Goal: Information Seeking & Learning: Learn about a topic

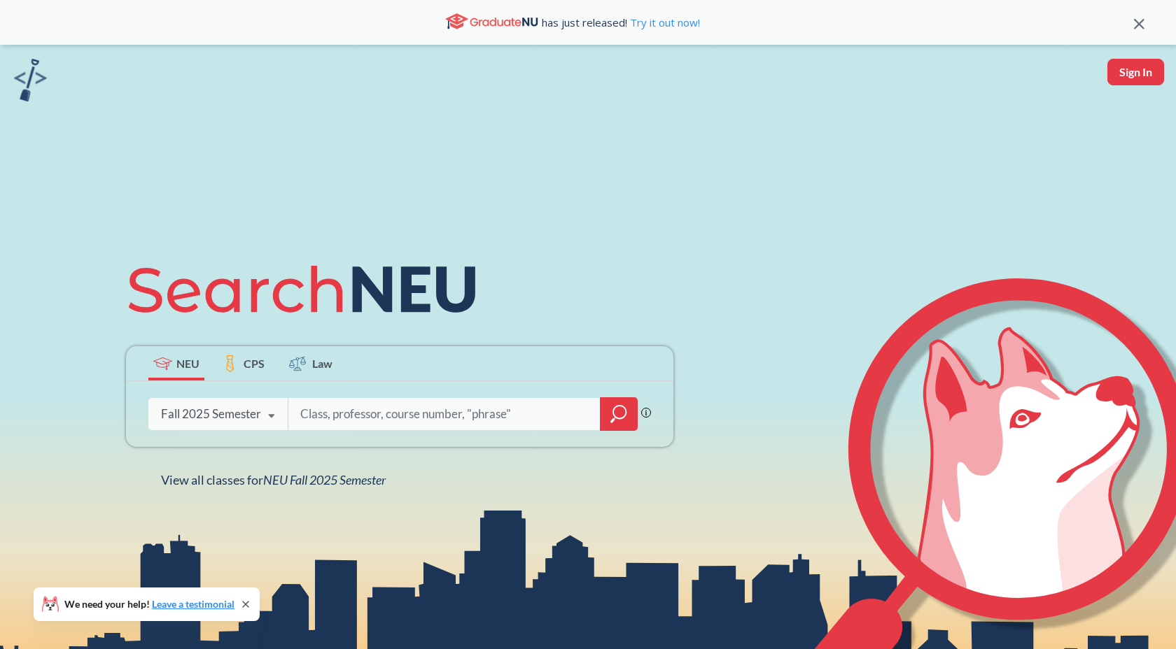
click at [232, 407] on div "Fall 2025 Semester" at bounding box center [211, 414] width 100 height 15
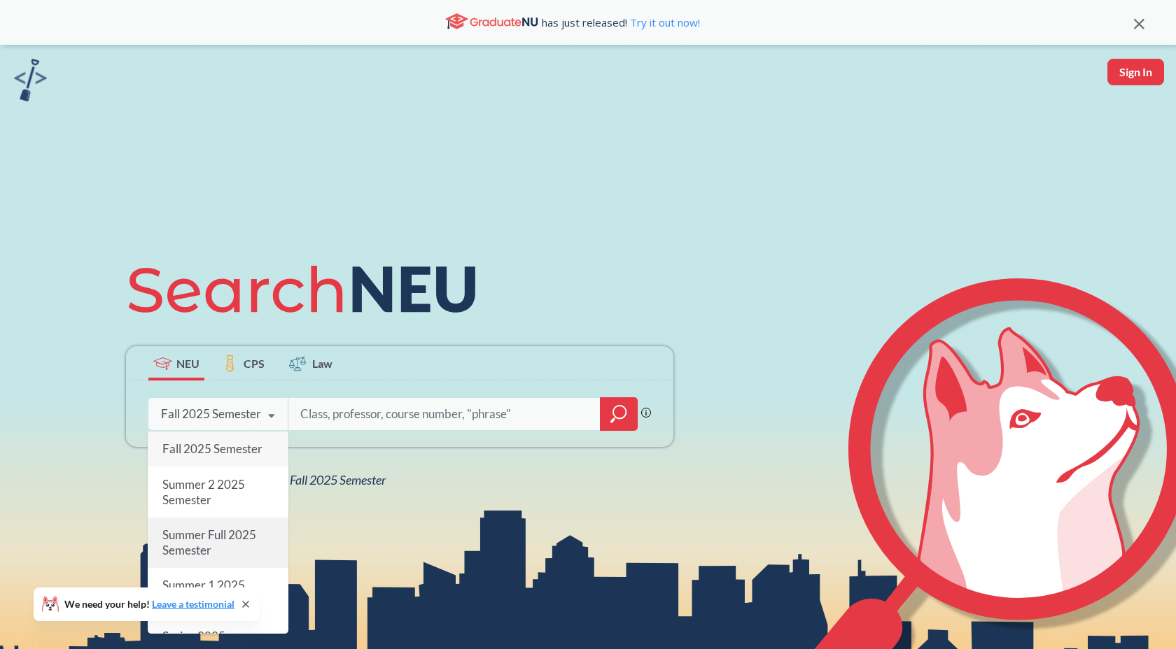
click at [207, 537] on span "Summer Full 2025 Semester" at bounding box center [209, 543] width 94 height 30
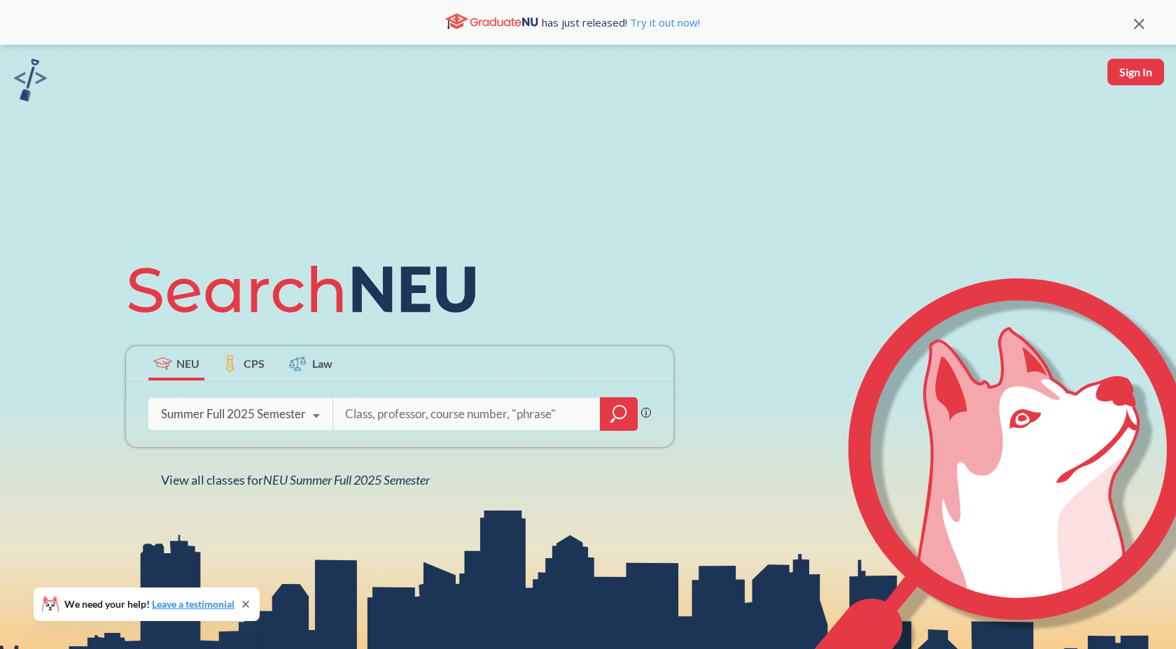
click at [461, 416] on input "search" at bounding box center [467, 414] width 246 height 29
type input "ai for hci"
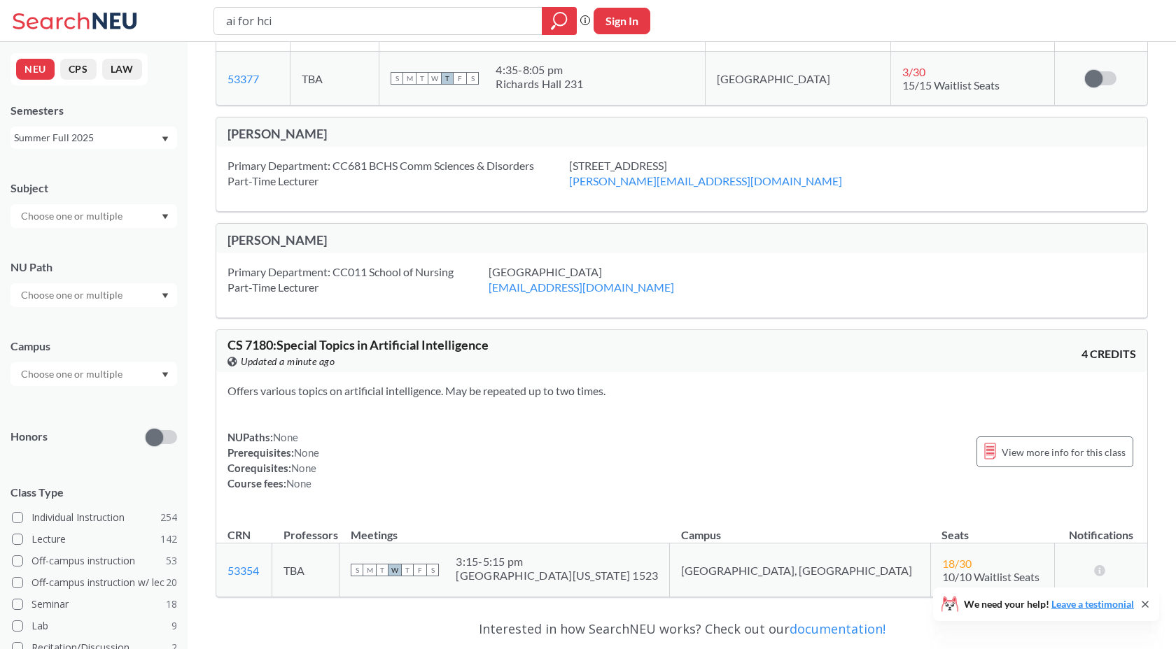
scroll to position [1190, 0]
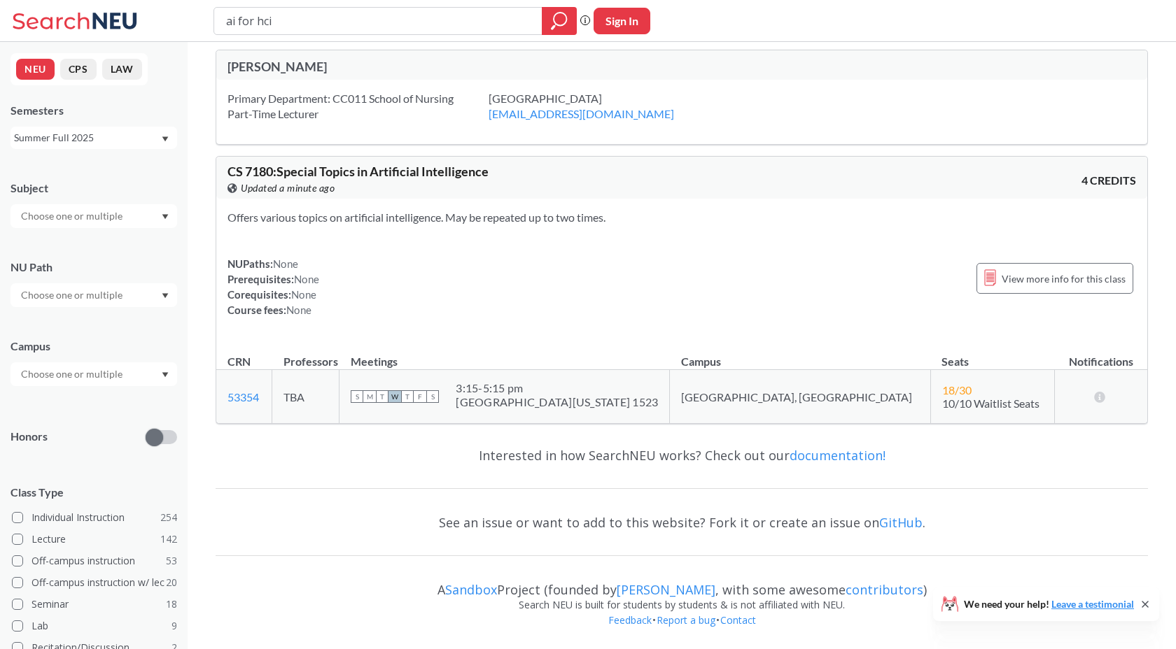
click at [135, 138] on div "Summer Full 2025" at bounding box center [87, 137] width 146 height 15
click at [80, 244] on div "Spring 2025" at bounding box center [97, 242] width 158 height 15
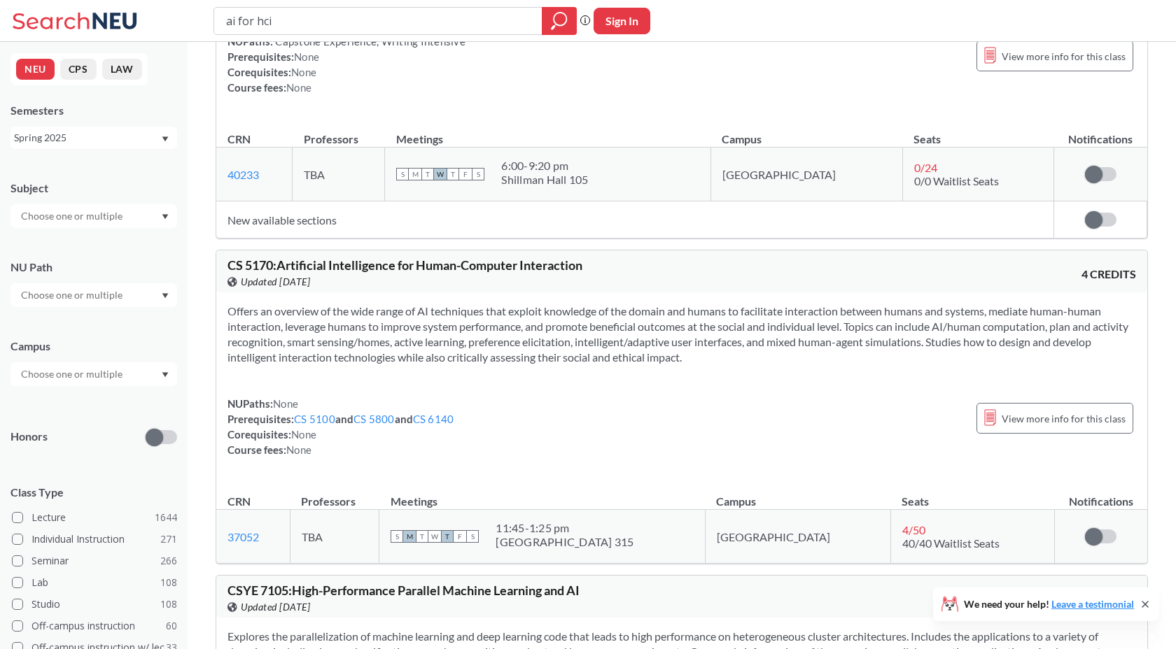
scroll to position [2865, 0]
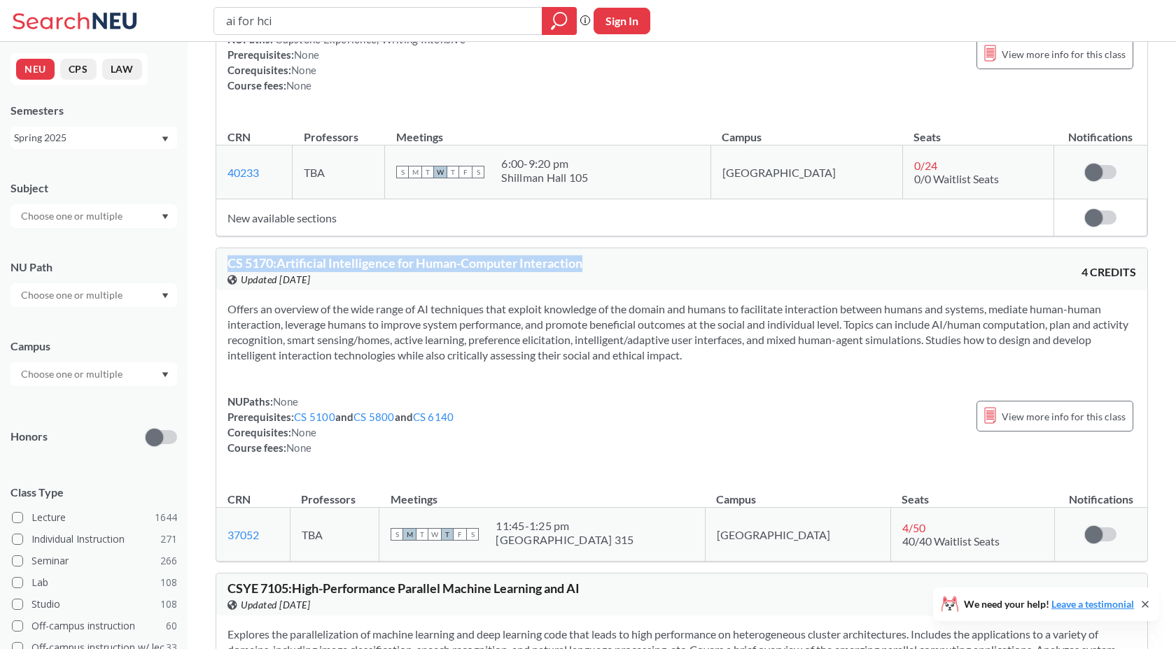
drag, startPoint x: 604, startPoint y: 261, endPoint x: 208, endPoint y: 248, distance: 396.3
copy span "CS 5170 : Artificial Intelligence for Human-Computer Interaction"
click at [344, 22] on input "ai for hci" at bounding box center [378, 21] width 307 height 24
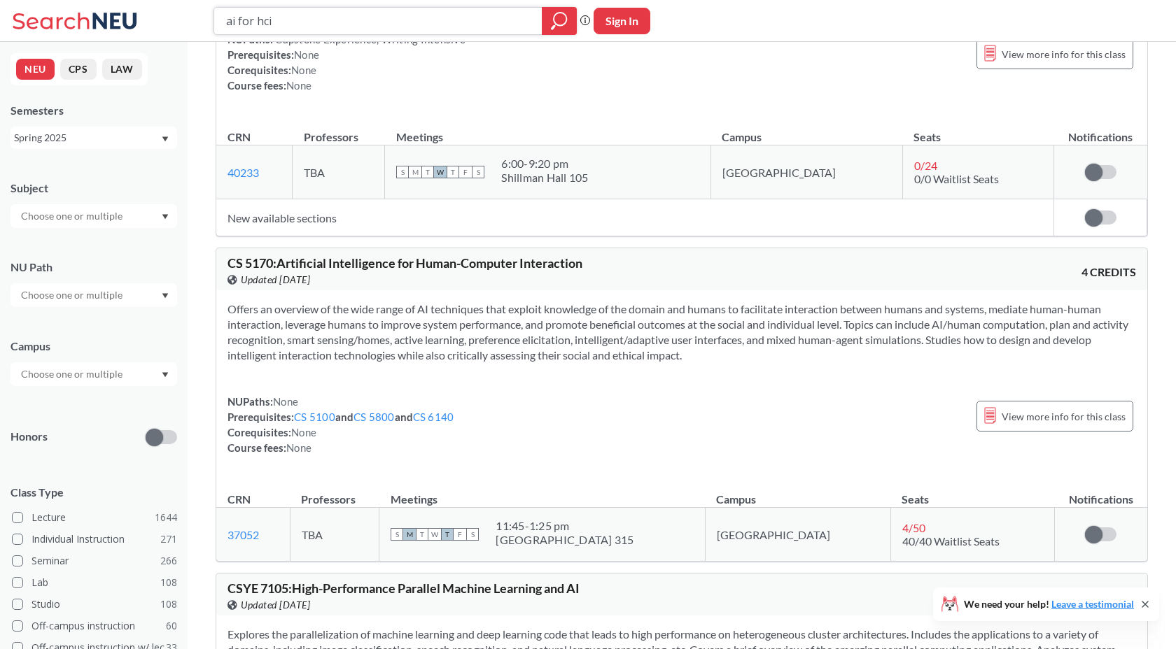
click at [344, 22] on input "ai for hci" at bounding box center [378, 21] width 307 height 24
paste input "CS 5170: Artificial Intelligence for Human-Computer Interaction"
type input "CS 5170: Artificial Intelligence for Human-Computer Interaction"
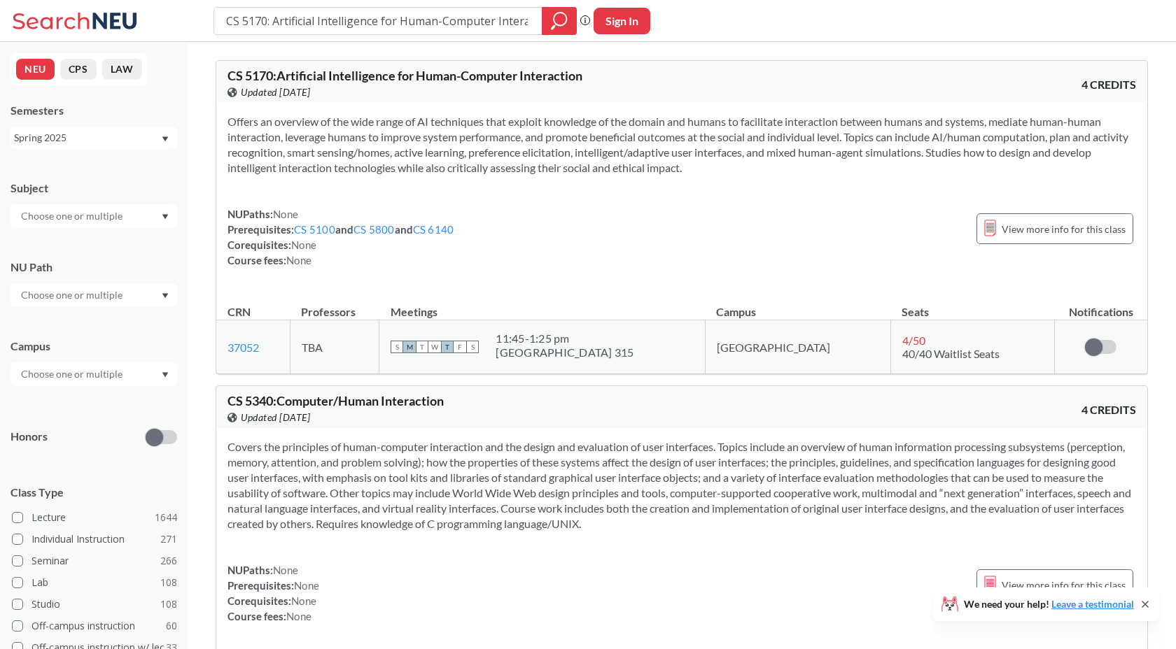
click at [99, 145] on div "Spring 2025" at bounding box center [87, 137] width 146 height 15
click at [65, 239] on span "Summer Full 2025" at bounding box center [59, 245] width 83 height 15
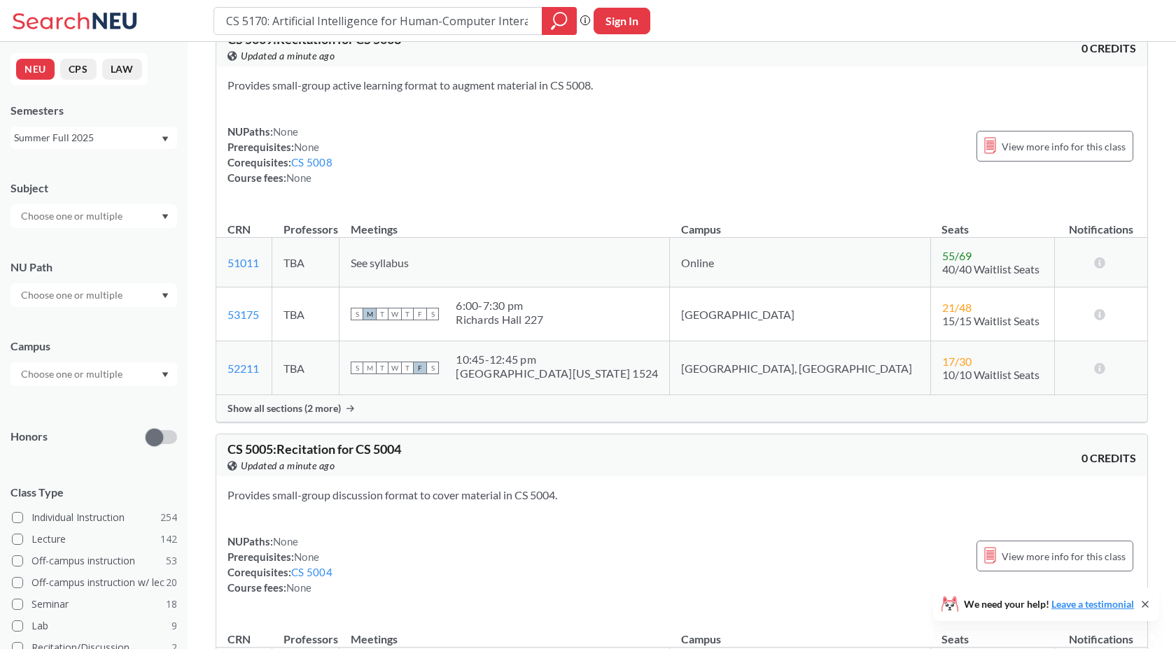
click at [95, 141] on div "Summer Full 2025" at bounding box center [87, 137] width 146 height 15
click at [80, 247] on span "Summer 1 2025" at bounding box center [53, 249] width 71 height 15
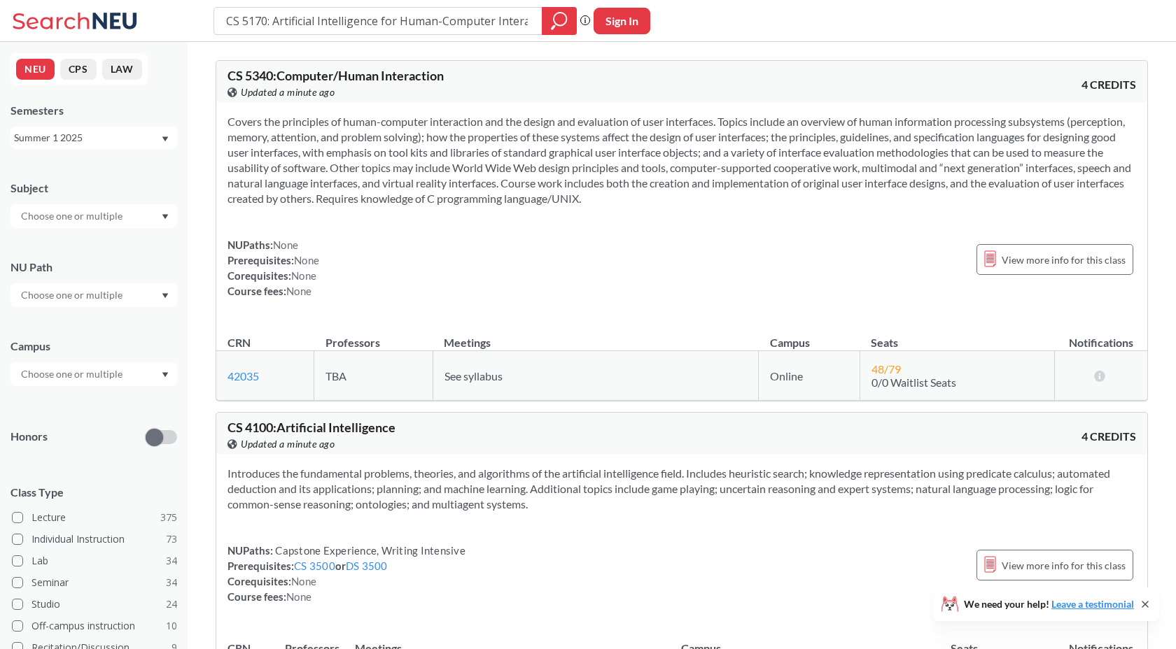
scroll to position [0, 27]
click at [168, 146] on div "Summer 1 2025" at bounding box center [93, 138] width 167 height 22
click at [85, 211] on span "Summer 2 2025" at bounding box center [53, 206] width 71 height 15
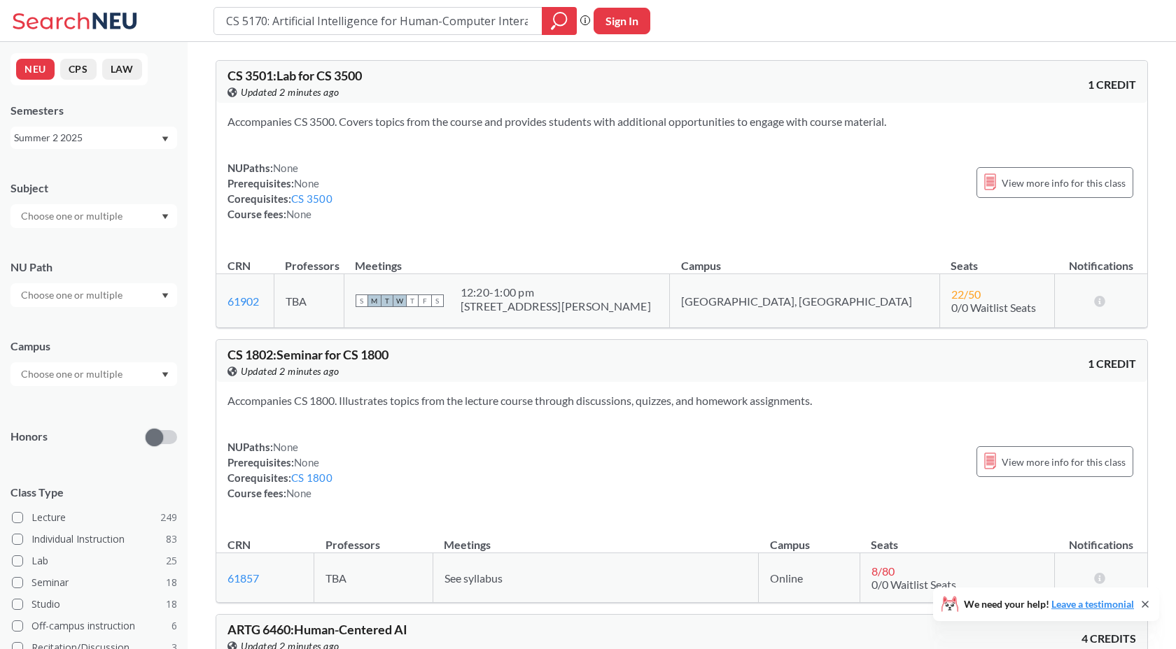
scroll to position [0, 27]
click at [81, 122] on div "Semesters Summer 2 2025" at bounding box center [93, 126] width 167 height 46
click at [82, 134] on div "Summer 2 2025" at bounding box center [87, 137] width 146 height 15
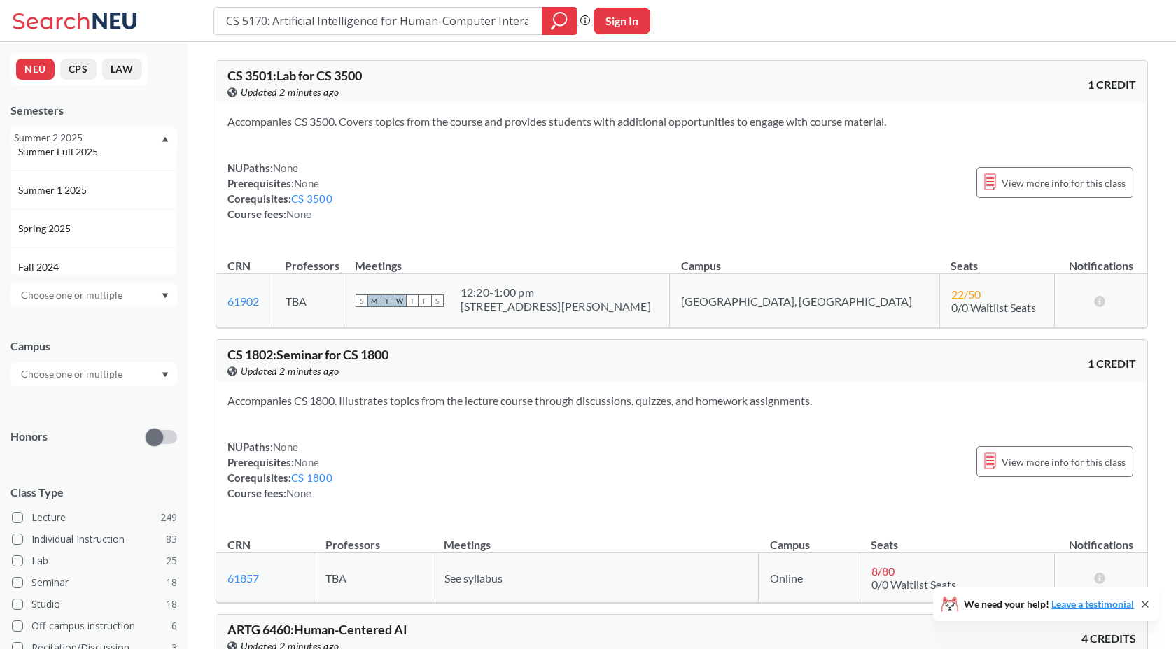
click at [73, 224] on div "Spring 2025" at bounding box center [97, 228] width 158 height 15
